Goal: Task Accomplishment & Management: Complete application form

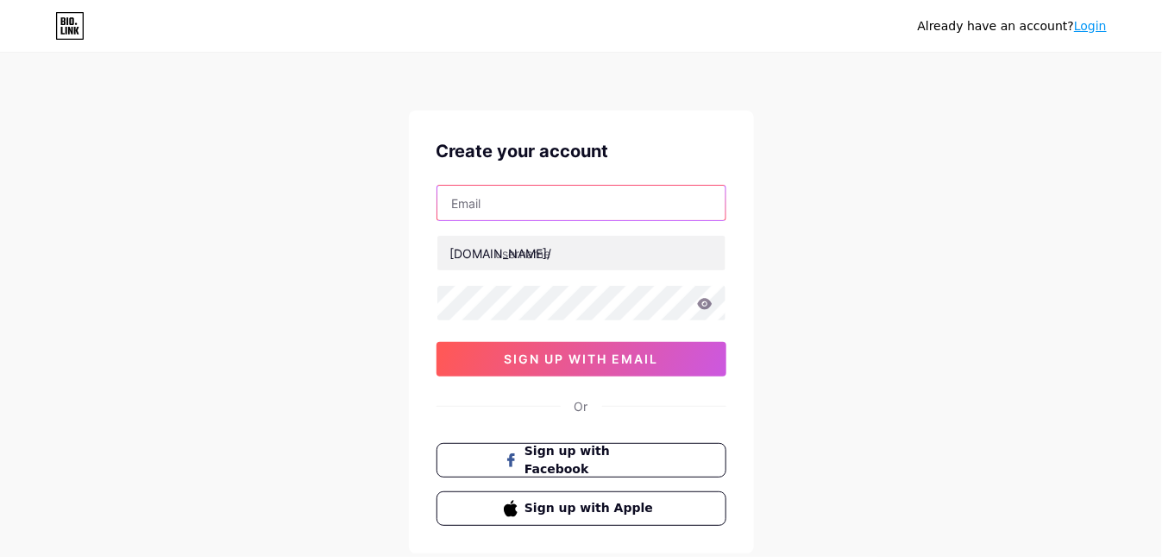
click at [524, 200] on input "text" at bounding box center [582, 203] width 288 height 35
type input "[EMAIL_ADDRESS][DOMAIN_NAME]"
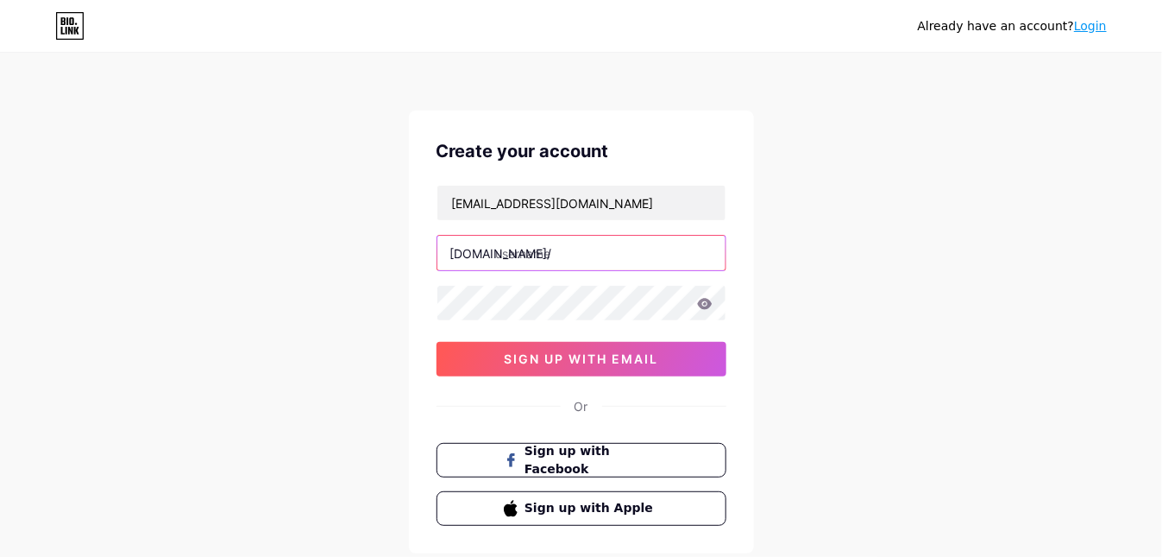
click at [551, 255] on input "text" at bounding box center [582, 253] width 288 height 35
type input "softflow"
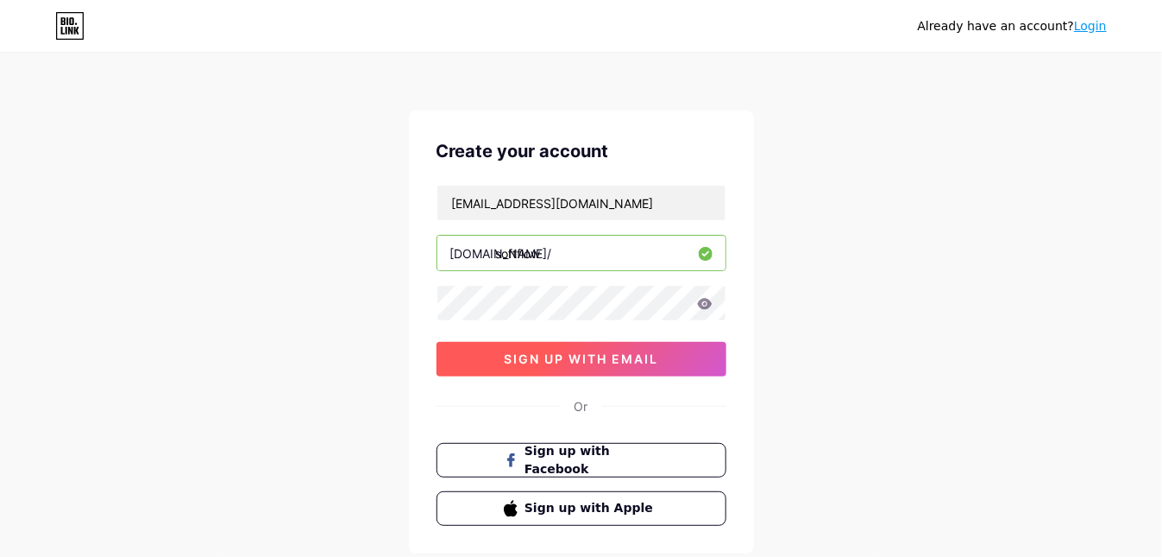
click at [631, 356] on span "sign up with email" at bounding box center [581, 358] width 154 height 15
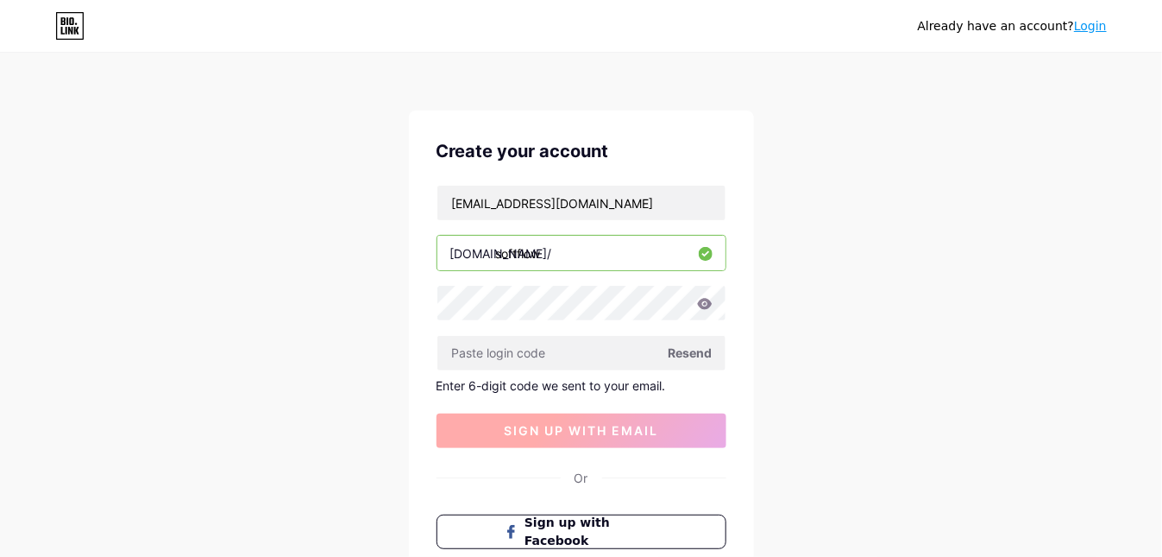
click at [631, 356] on input "text" at bounding box center [582, 353] width 288 height 35
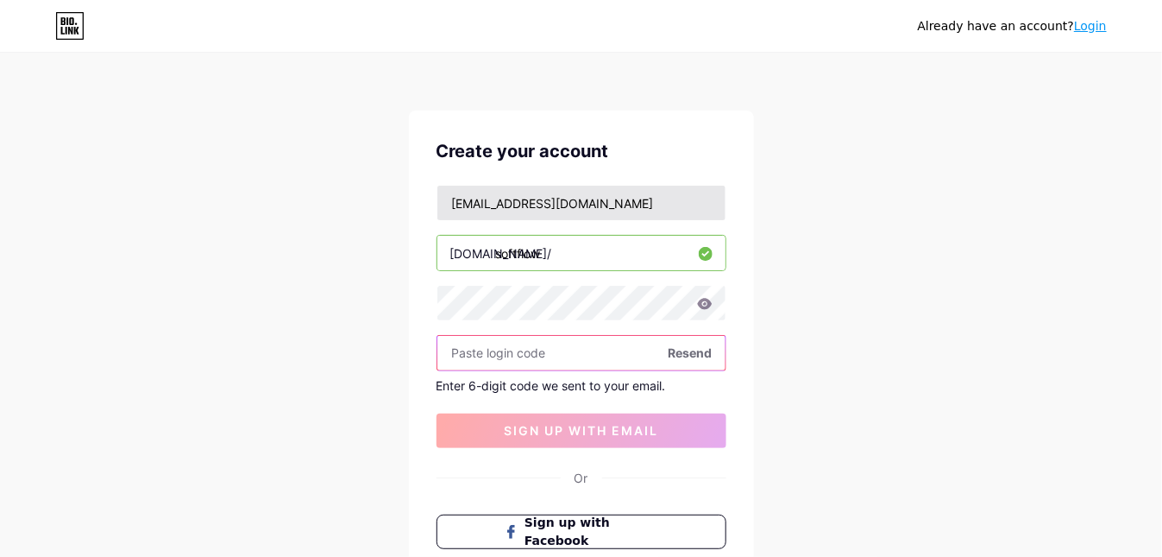
paste input "777570"
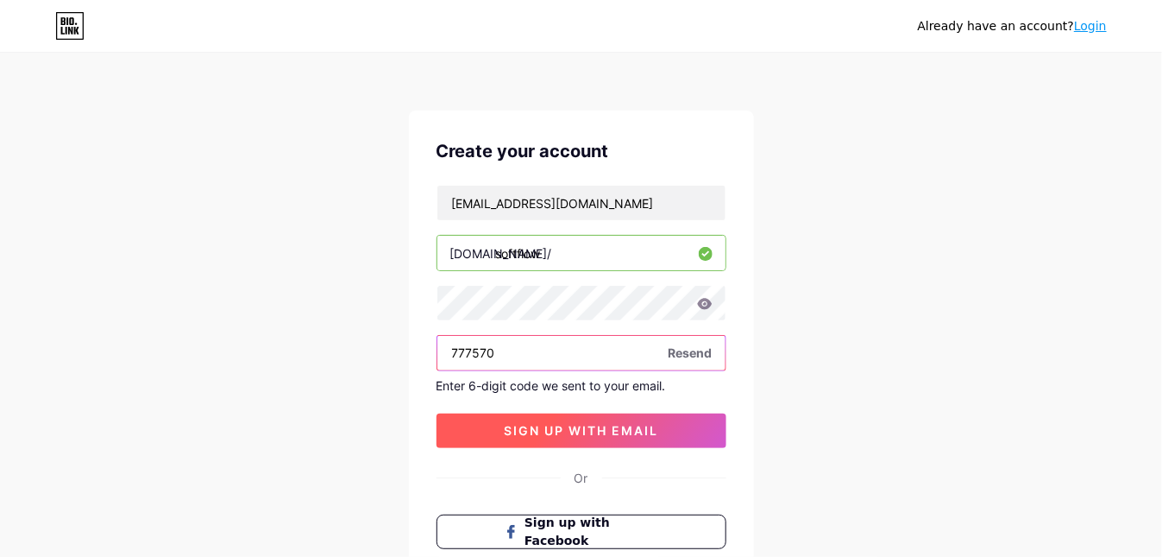
type input "777570"
click at [574, 424] on span "sign up with email" at bounding box center [581, 430] width 154 height 15
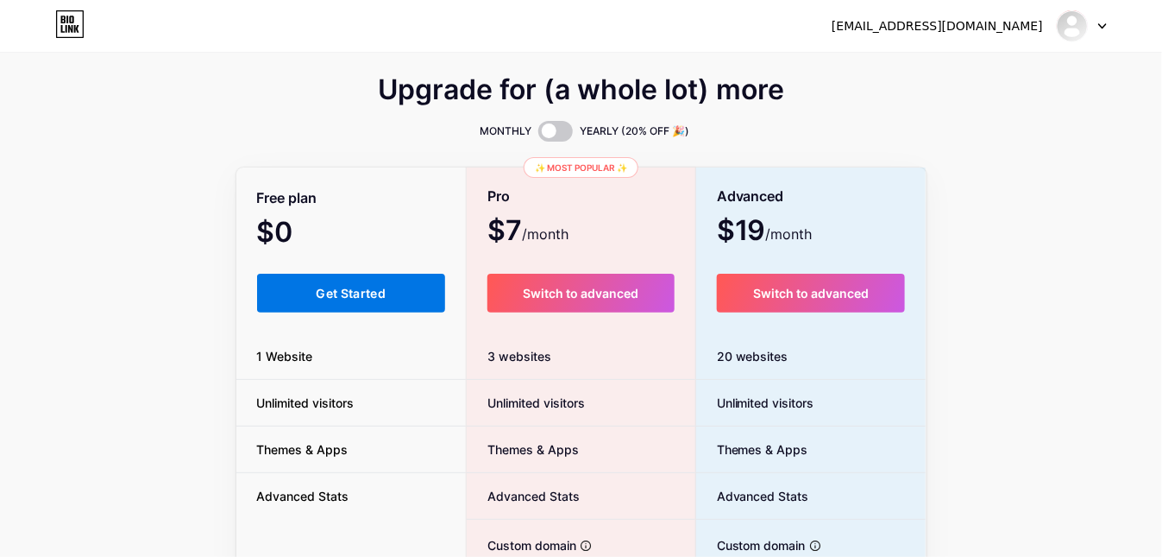
click at [381, 278] on button "Get Started" at bounding box center [351, 293] width 189 height 39
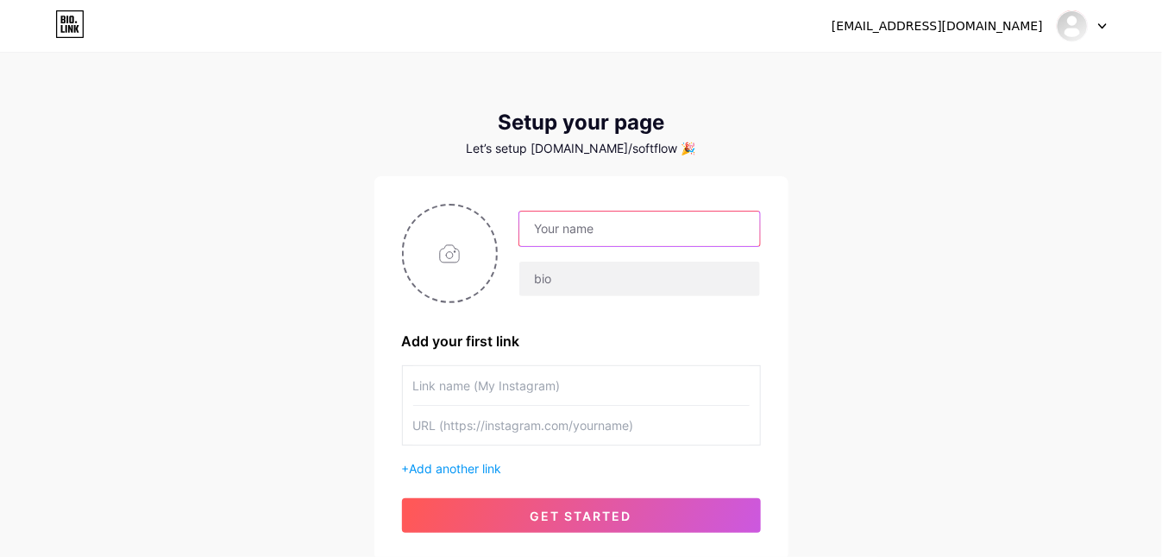
click at [564, 224] on input "text" at bounding box center [640, 228] width 240 height 35
type input "Softflow"
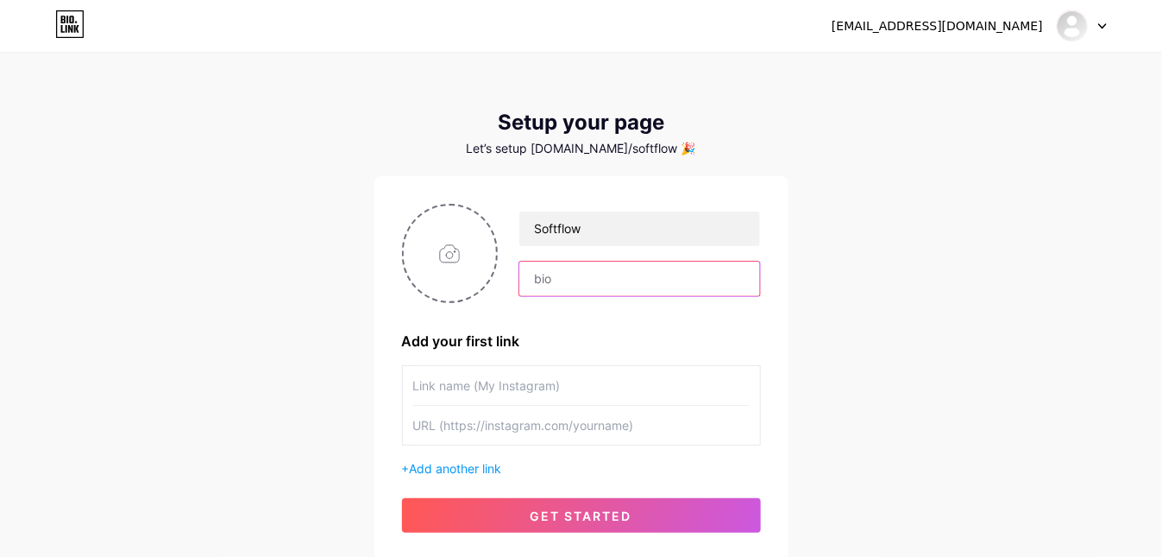
click at [564, 283] on input "text" at bounding box center [640, 278] width 240 height 35
paste input "Softflow® provides advanced water softener solutions designed to eliminate hard…"
type input "Softflow® provides advanced water softener solutions designed to eliminate hard…"
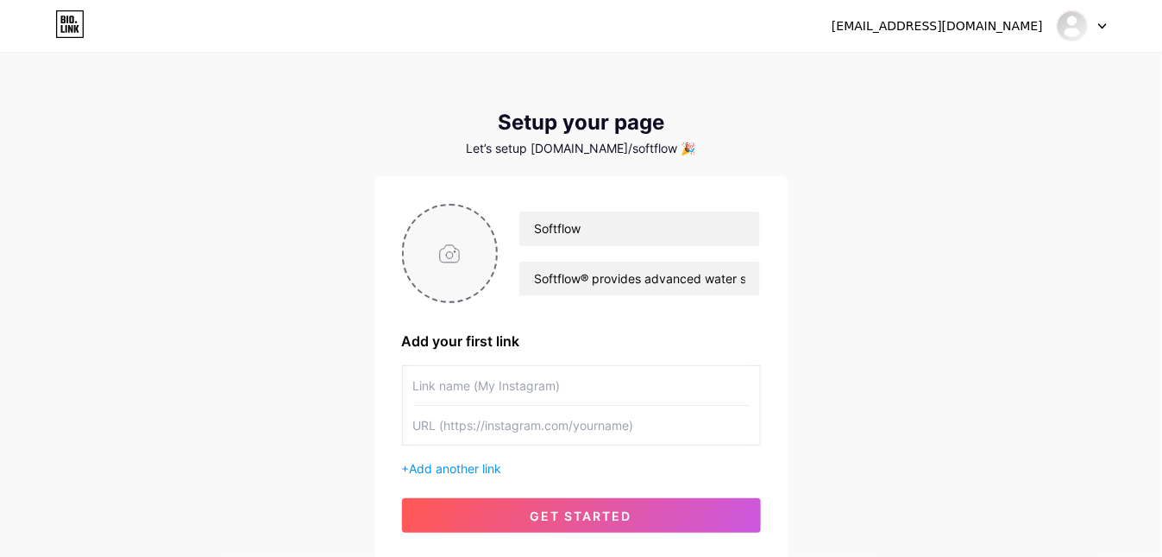
click at [444, 252] on input "file" at bounding box center [450, 253] width 93 height 96
type input "C:\fakepath\Softflow-logo.webp"
click at [501, 384] on input "text" at bounding box center [581, 385] width 337 height 39
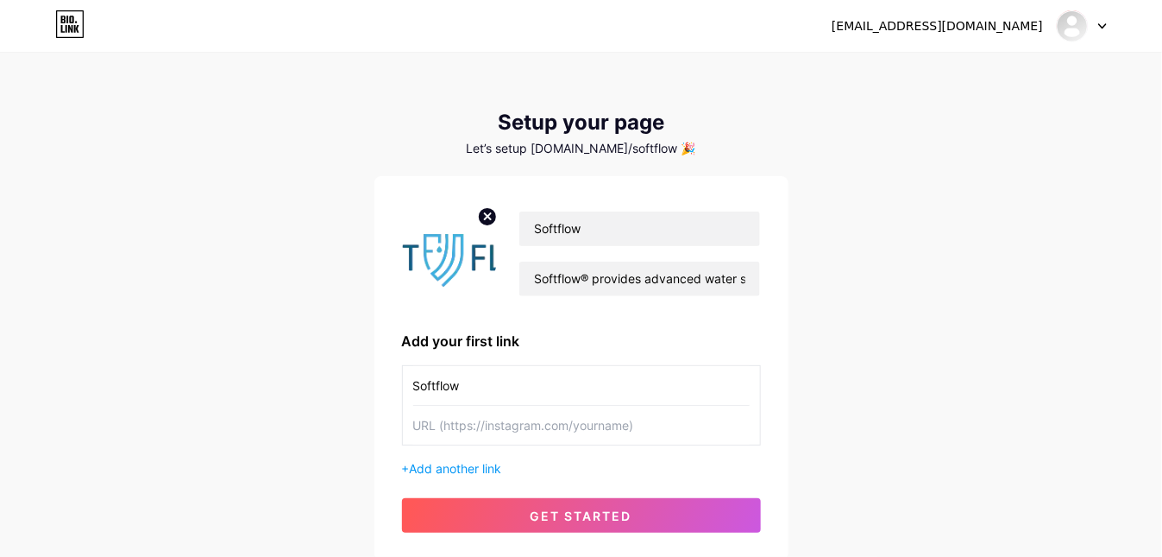
type input "Softflow"
click at [468, 431] on input "text" at bounding box center [581, 425] width 337 height 39
paste input "[URL][DOMAIN_NAME]"
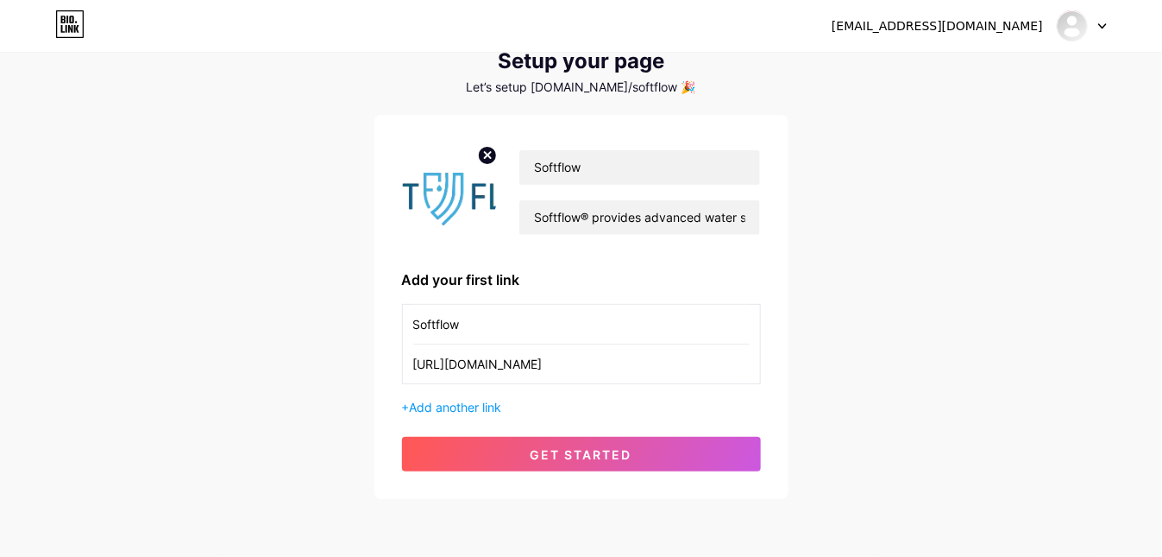
scroll to position [126, 0]
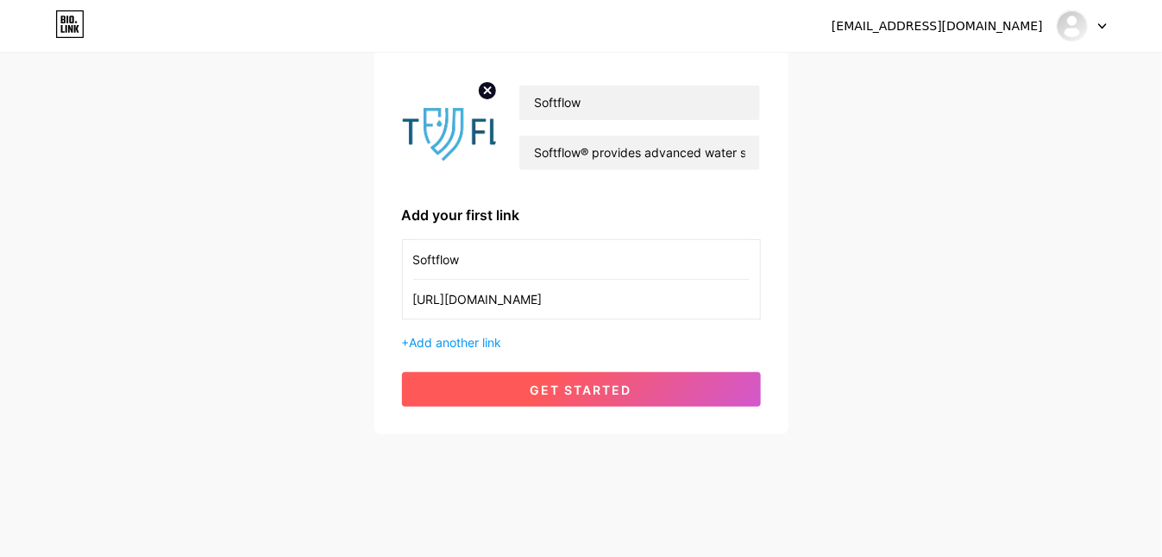
type input "[URL][DOMAIN_NAME]"
click at [528, 402] on button "get started" at bounding box center [581, 389] width 359 height 35
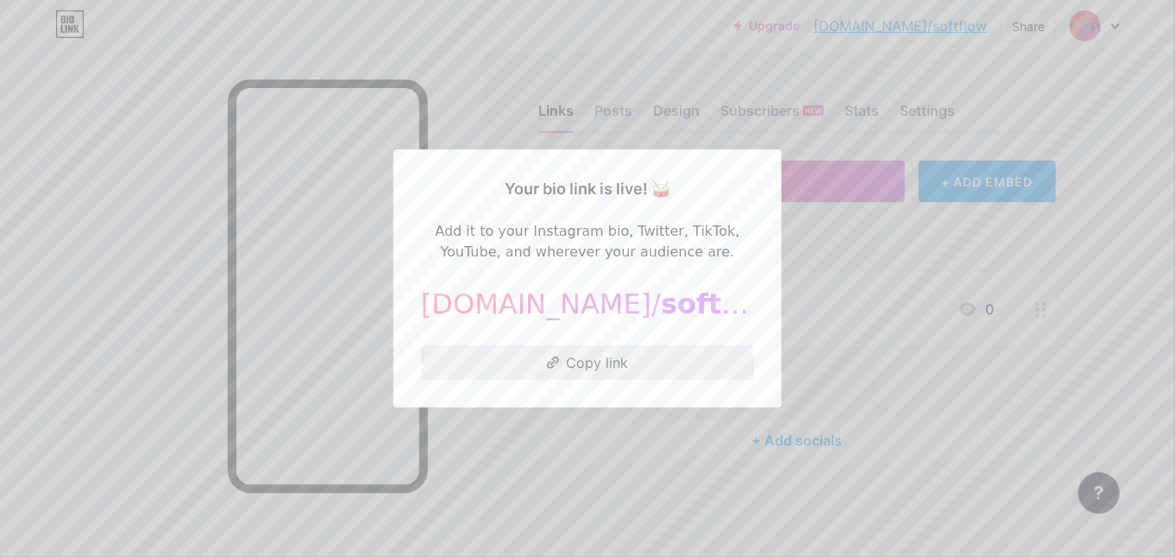
click at [595, 362] on button "Copy link" at bounding box center [587, 362] width 333 height 35
